Goal: Transaction & Acquisition: Download file/media

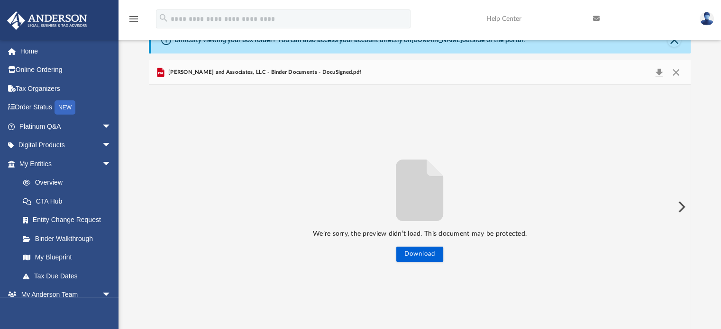
scroll to position [208, 534]
click at [678, 72] on button "Close" at bounding box center [675, 72] width 17 height 13
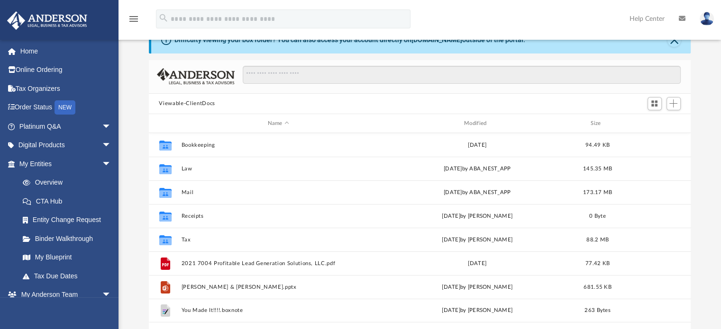
scroll to position [208, 534]
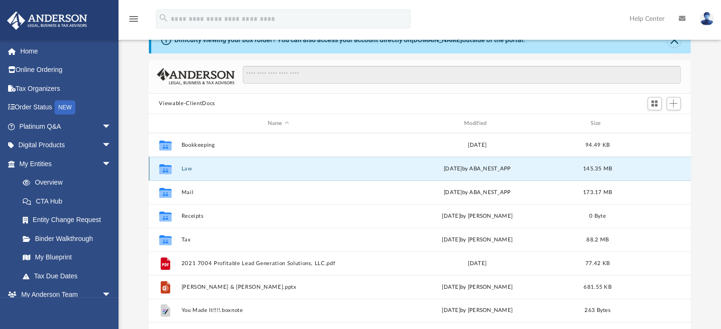
click at [186, 166] on button "Law" at bounding box center [278, 169] width 194 height 6
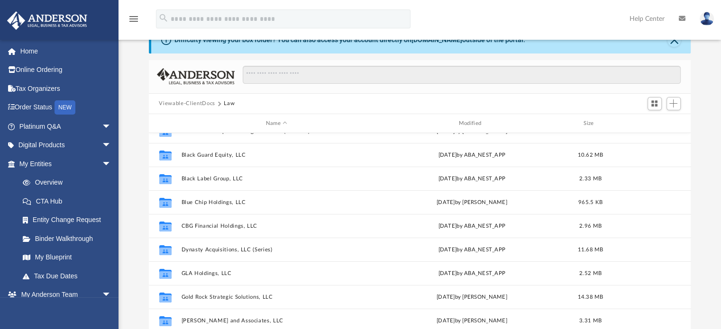
scroll to position [86, 0]
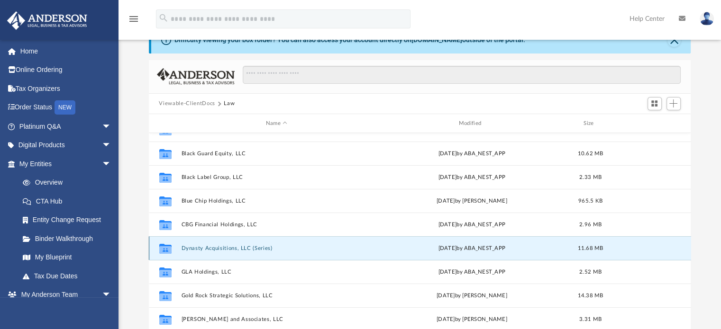
click at [254, 250] on button "Dynasty Acquisitions, LLC (Series)" at bounding box center [276, 248] width 191 height 6
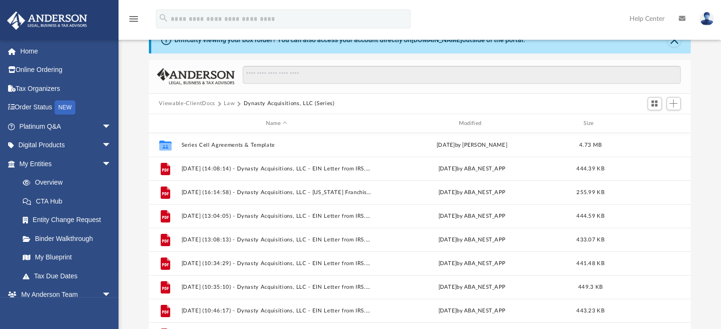
scroll to position [0, 0]
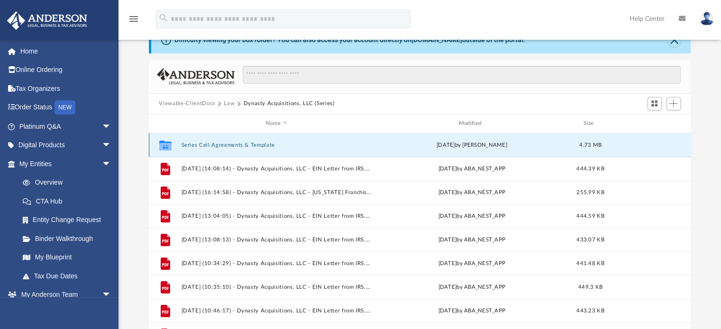
click at [229, 146] on button "Series Cell Agreements & Template" at bounding box center [276, 145] width 191 height 6
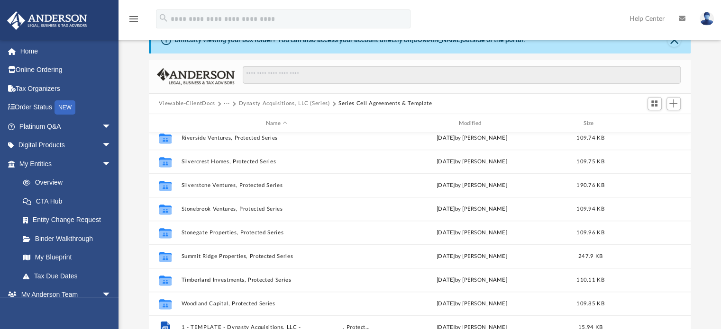
scroll to position [561, 0]
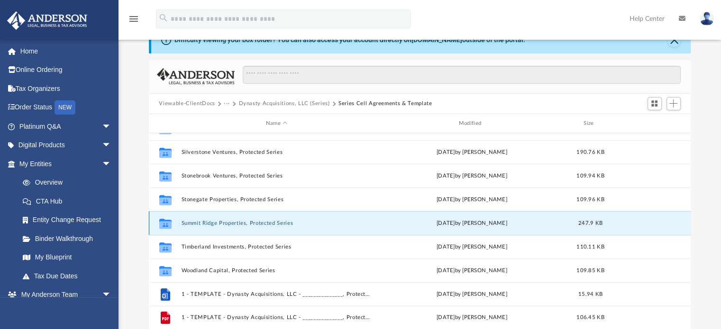
click at [258, 225] on button "Summit Ridge Properties, Protected Series" at bounding box center [276, 223] width 191 height 6
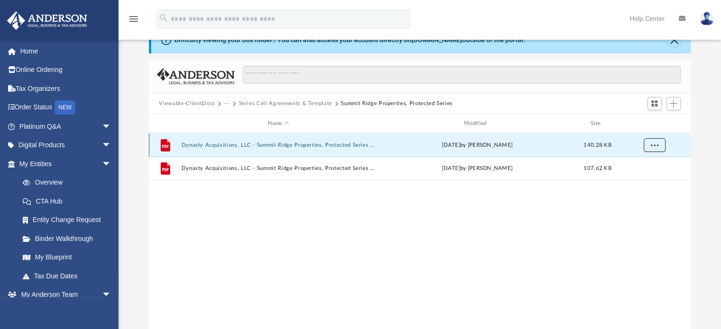
click at [649, 145] on button "More options" at bounding box center [654, 145] width 22 height 14
click at [644, 177] on li "Download" at bounding box center [645, 179] width 27 height 10
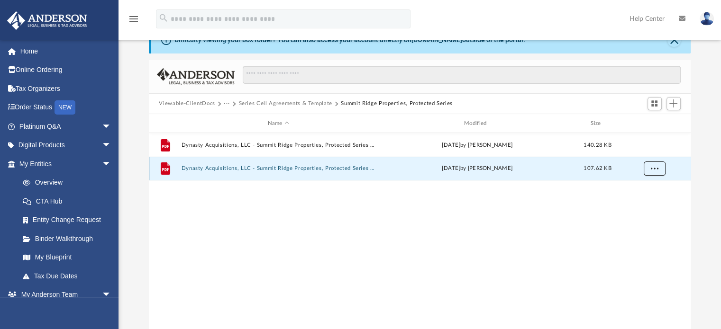
click at [657, 170] on span "More options" at bounding box center [654, 168] width 8 height 5
click at [639, 200] on li "Download" at bounding box center [645, 203] width 27 height 10
